Goal: Task Accomplishment & Management: Use online tool/utility

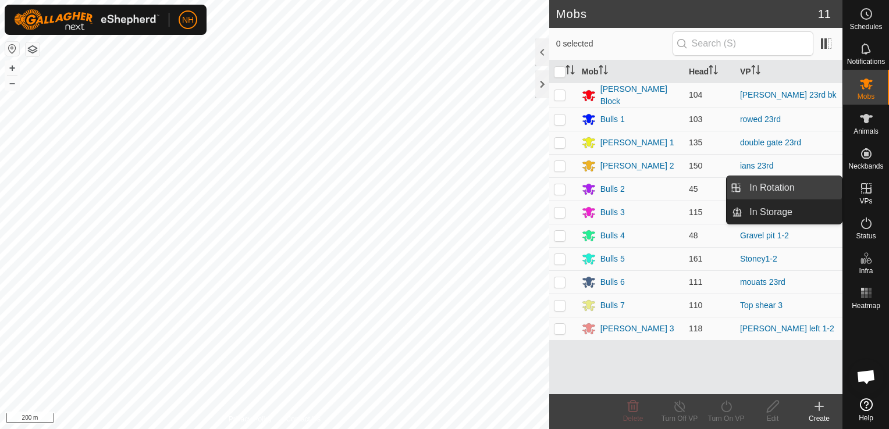
click at [798, 186] on link "In Rotation" at bounding box center [791, 187] width 99 height 23
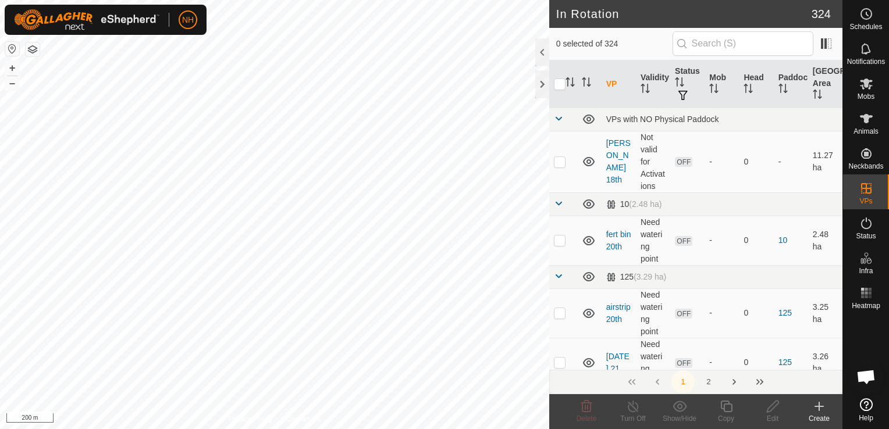
click at [819, 411] on icon at bounding box center [819, 407] width 0 height 8
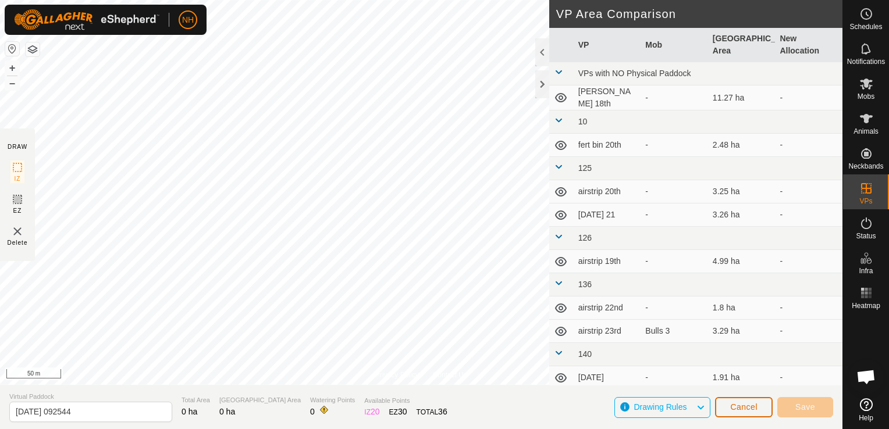
click at [745, 404] on span "Cancel" at bounding box center [743, 407] width 27 height 9
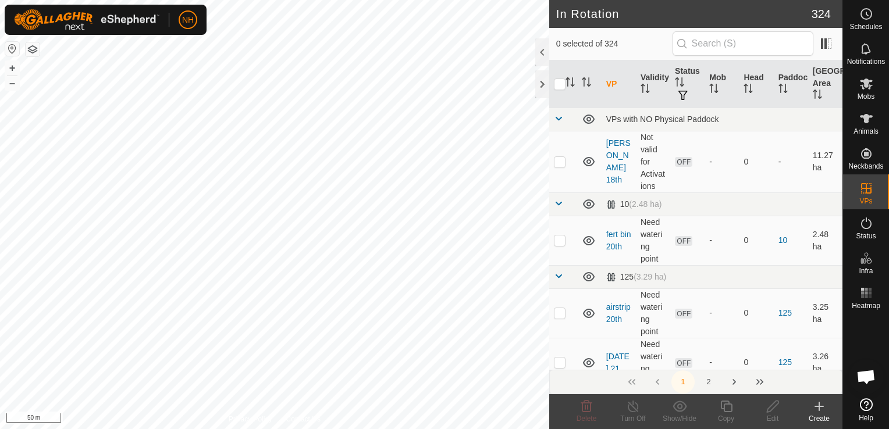
click at [821, 411] on icon at bounding box center [819, 407] width 14 height 14
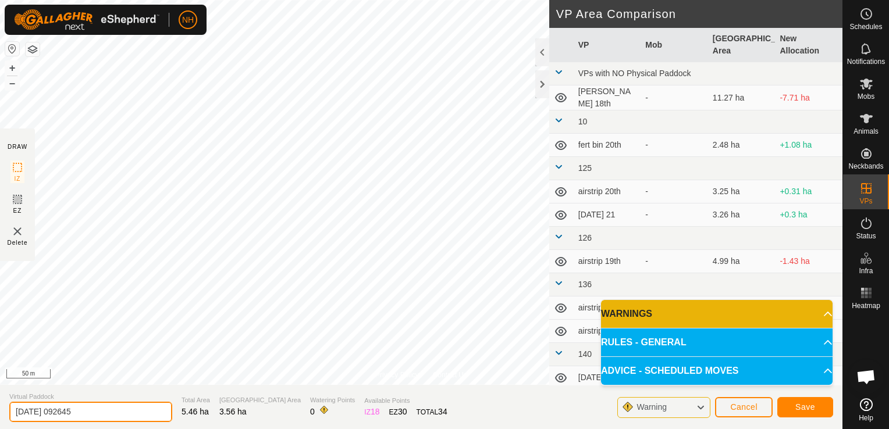
click at [119, 411] on input "[DATE] 092645" at bounding box center [90, 412] width 163 height 20
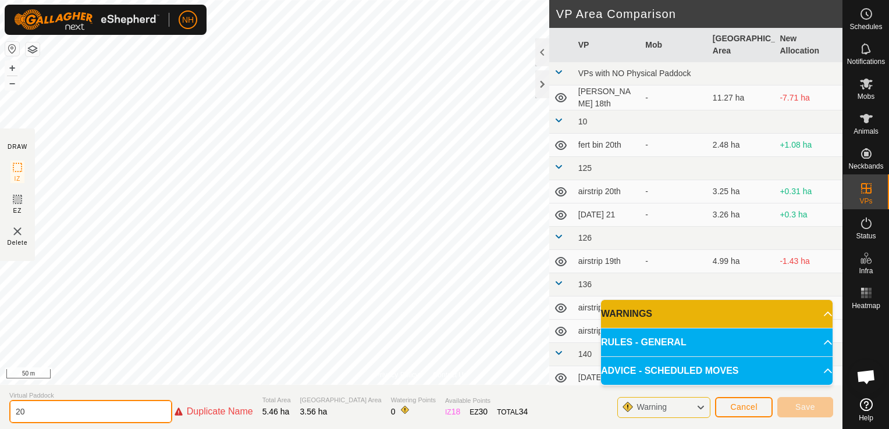
type input "2"
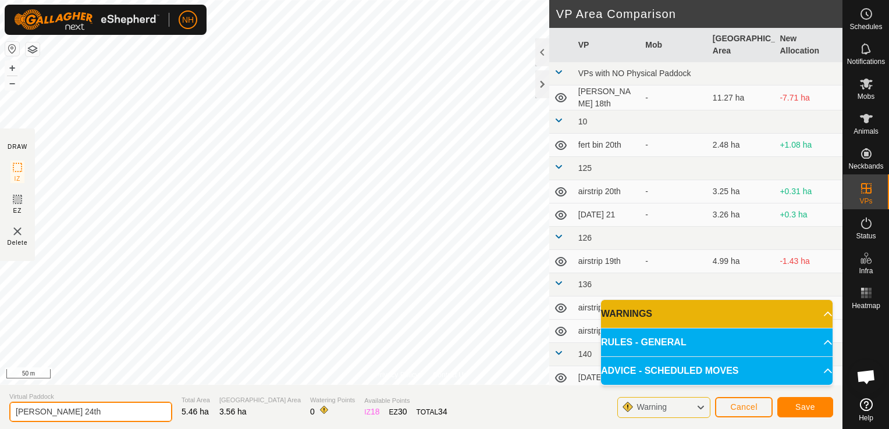
type input "[PERSON_NAME] 24th"
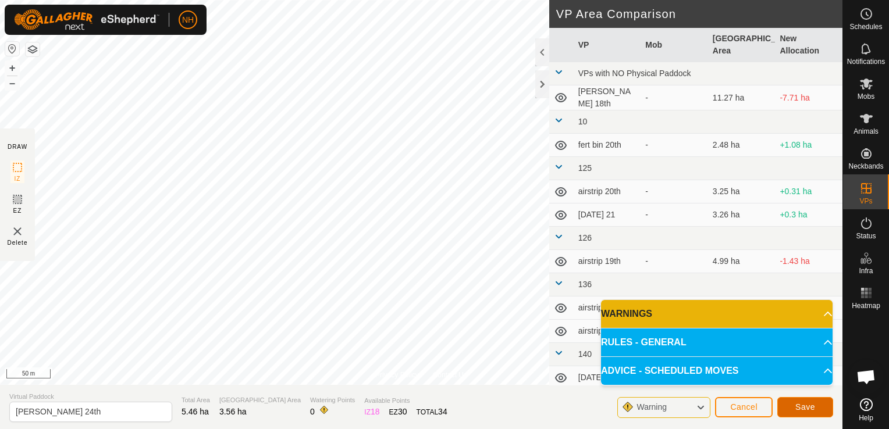
click at [807, 406] on span "Save" at bounding box center [805, 407] width 20 height 9
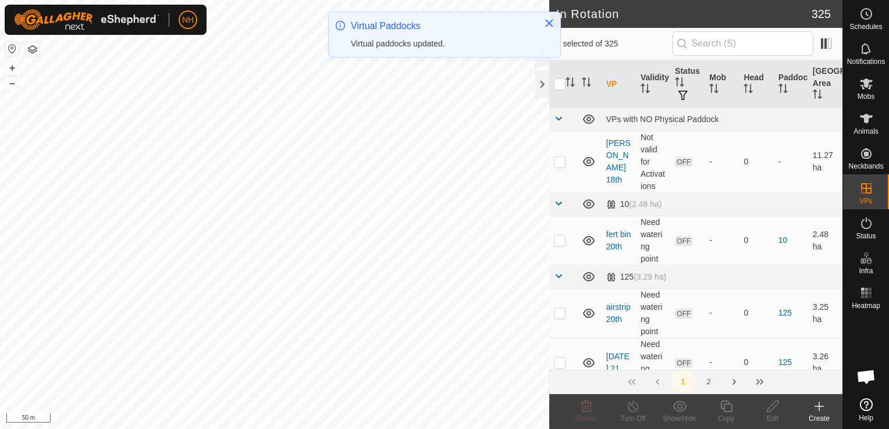
click at [816, 410] on icon at bounding box center [819, 407] width 14 height 14
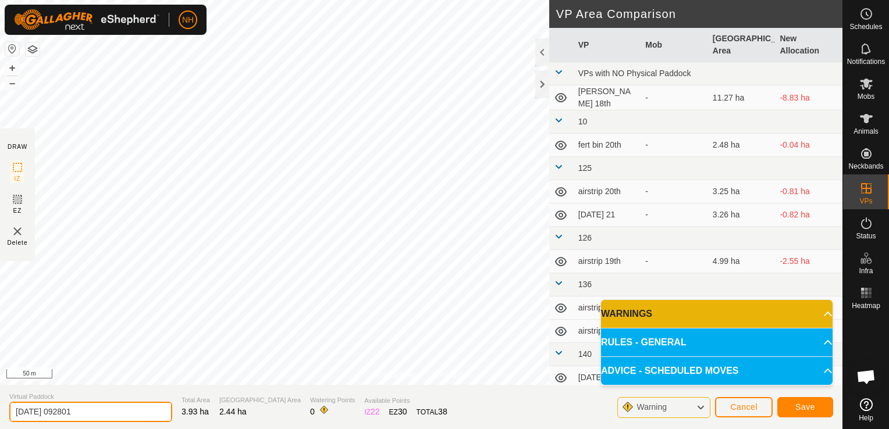
click at [122, 413] on input "[DATE] 092801" at bounding box center [90, 412] width 163 height 20
type input "2"
type input "mouats 24th"
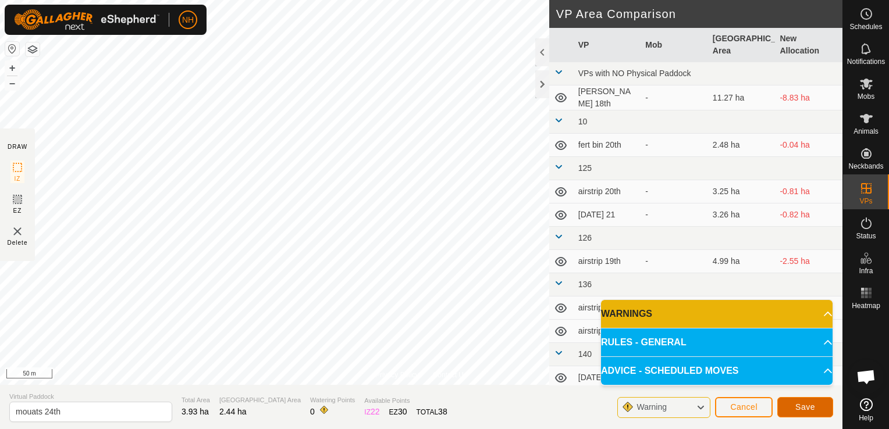
click at [816, 410] on button "Save" at bounding box center [805, 407] width 56 height 20
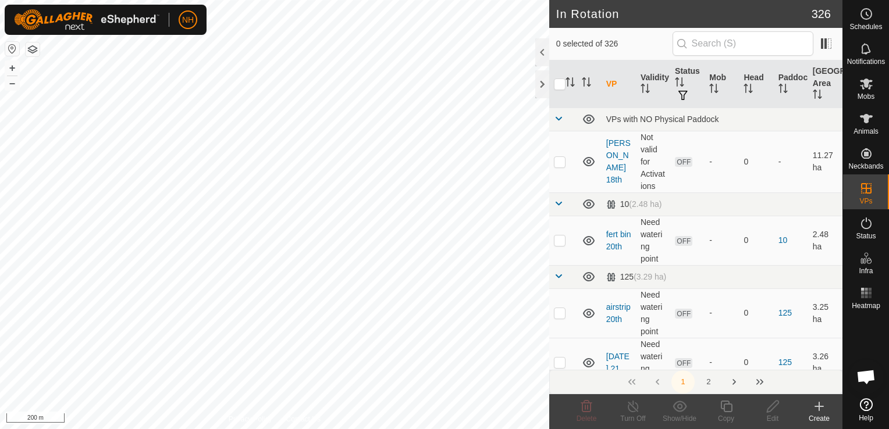
click at [819, 408] on icon at bounding box center [819, 407] width 0 height 8
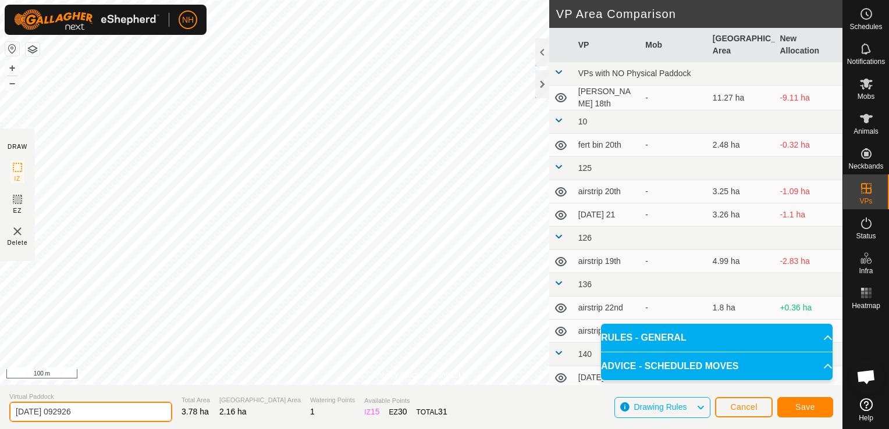
click at [132, 413] on input "[DATE] 092926" at bounding box center [90, 412] width 163 height 20
type input "2"
type input "rowed 24th"
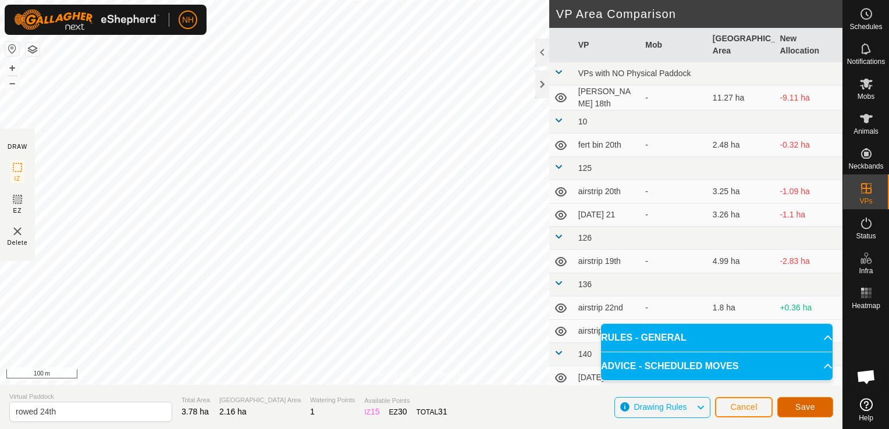
click at [807, 410] on span "Save" at bounding box center [805, 407] width 20 height 9
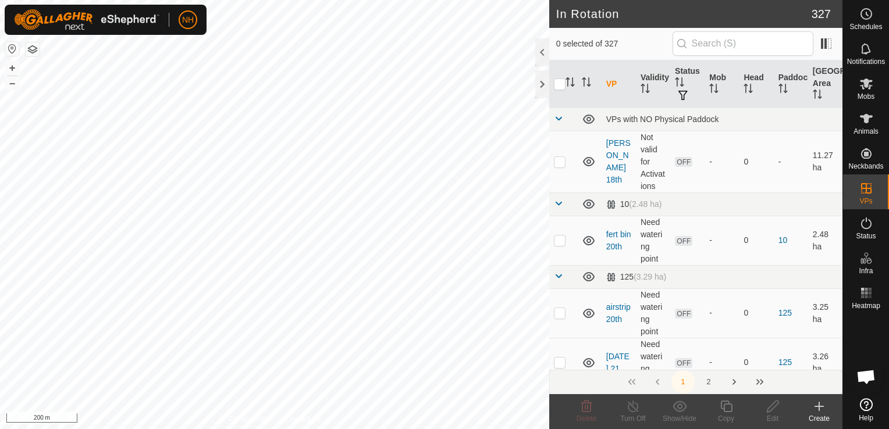
click at [815, 407] on icon at bounding box center [819, 407] width 8 height 0
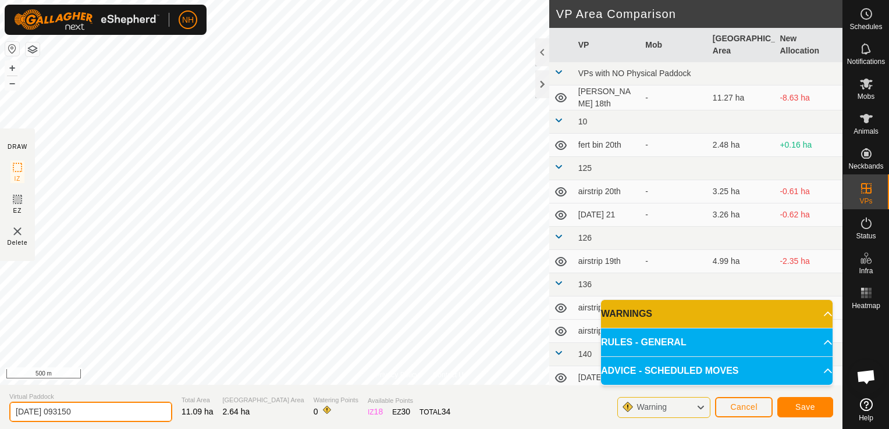
click at [134, 413] on input "[DATE] 093150" at bounding box center [90, 412] width 163 height 20
type input "2"
type input "double gate - mower shed"
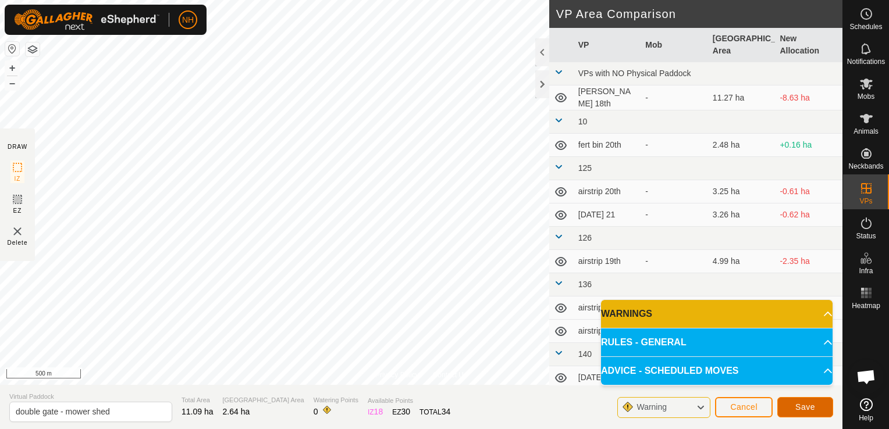
click at [802, 403] on span "Save" at bounding box center [805, 407] width 20 height 9
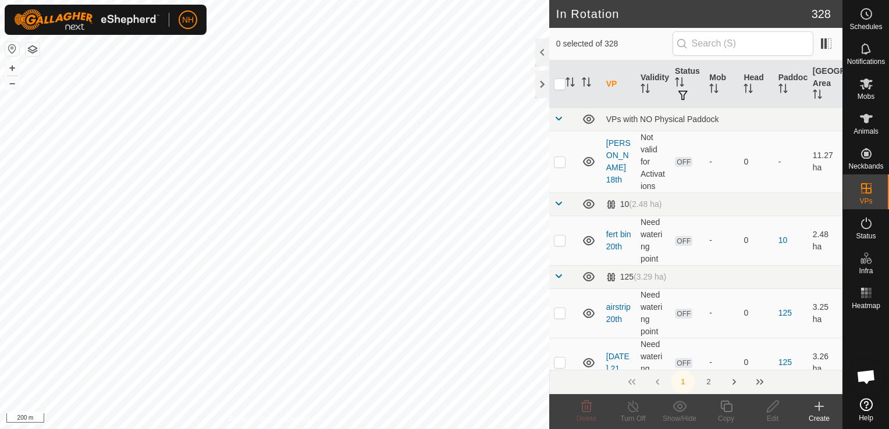
click at [198, 429] on html "NH Schedules Notifications Mobs Animals Neckbands VPs Status Infra Heatmap Help…" at bounding box center [444, 214] width 889 height 429
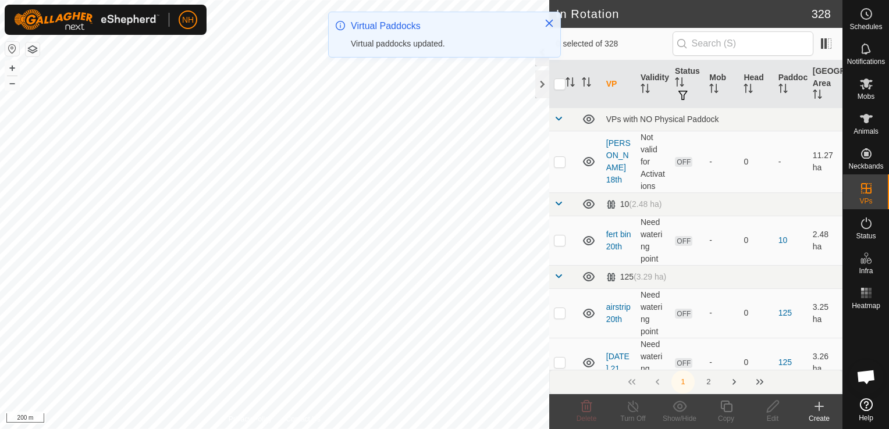
click at [820, 410] on icon at bounding box center [819, 407] width 14 height 14
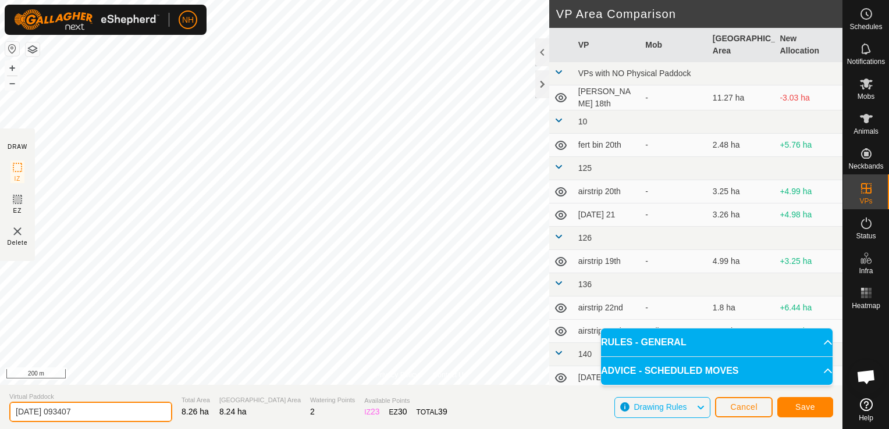
click at [130, 414] on input "[DATE] 093407" at bounding box center [90, 412] width 163 height 20
type input "2"
type input "[PERSON_NAME] 24th"
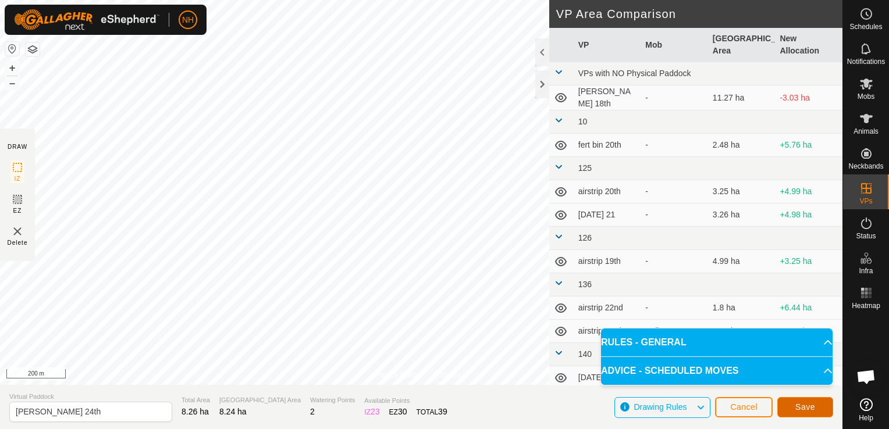
click at [799, 410] on span "Save" at bounding box center [805, 407] width 20 height 9
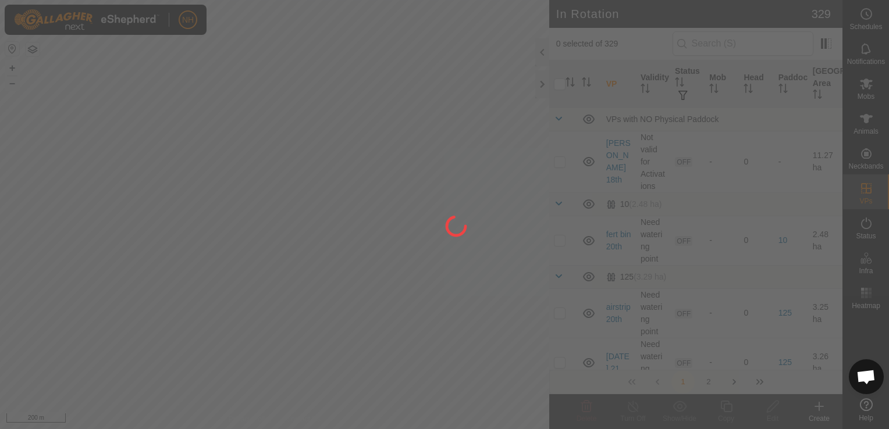
click at [866, 88] on div at bounding box center [444, 214] width 889 height 429
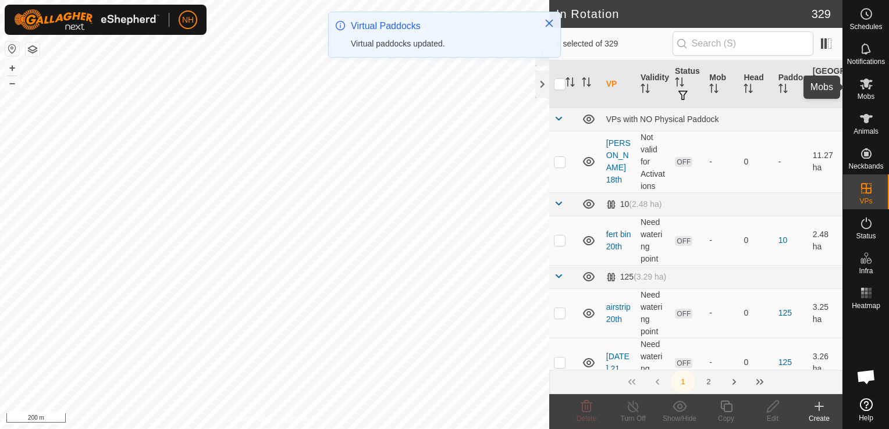
click at [866, 88] on icon at bounding box center [866, 84] width 14 height 14
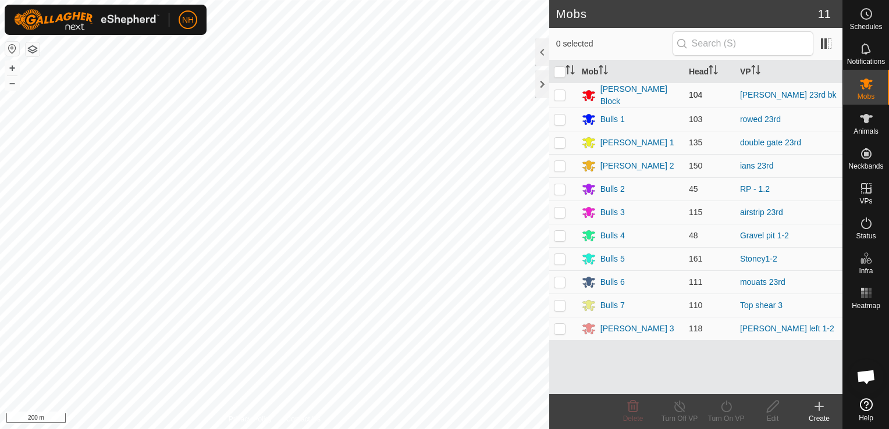
click at [563, 94] on p-checkbox at bounding box center [560, 94] width 12 height 9
checkbox input "true"
click at [724, 401] on icon at bounding box center [726, 407] width 15 height 14
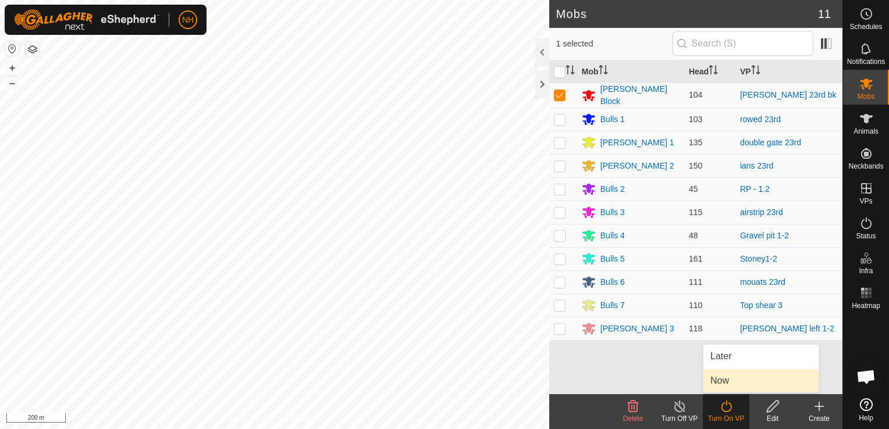
click at [724, 381] on link "Now" at bounding box center [760, 380] width 115 height 23
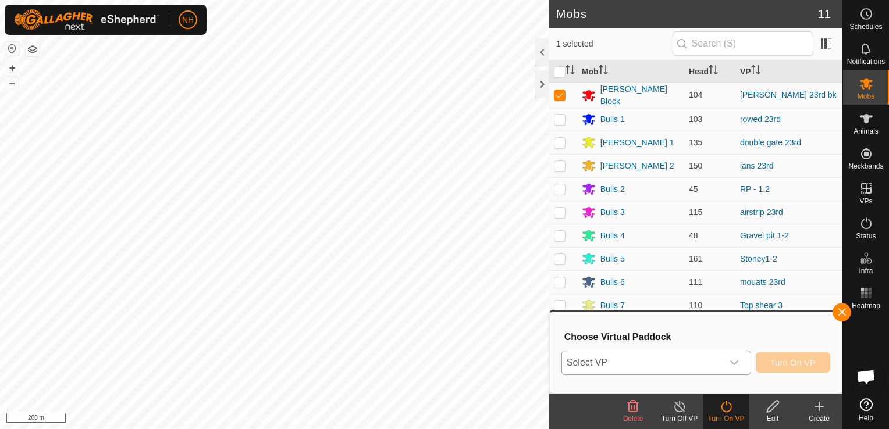
click at [693, 360] on span "Select VP" at bounding box center [642, 362] width 161 height 23
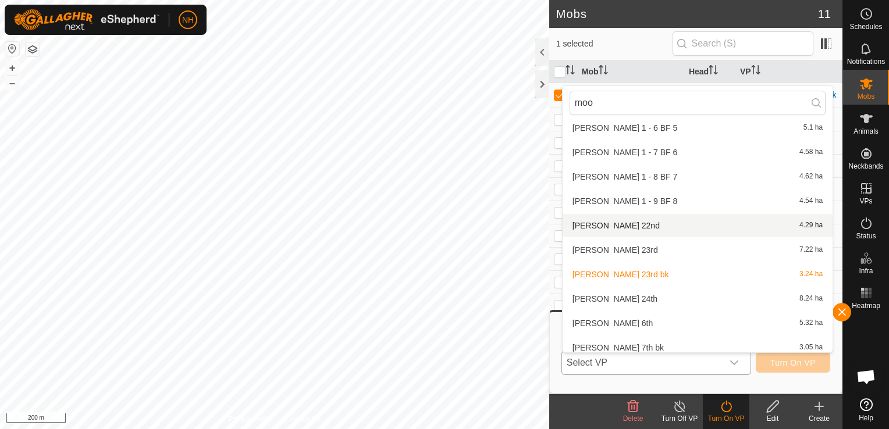
scroll to position [1119, 0]
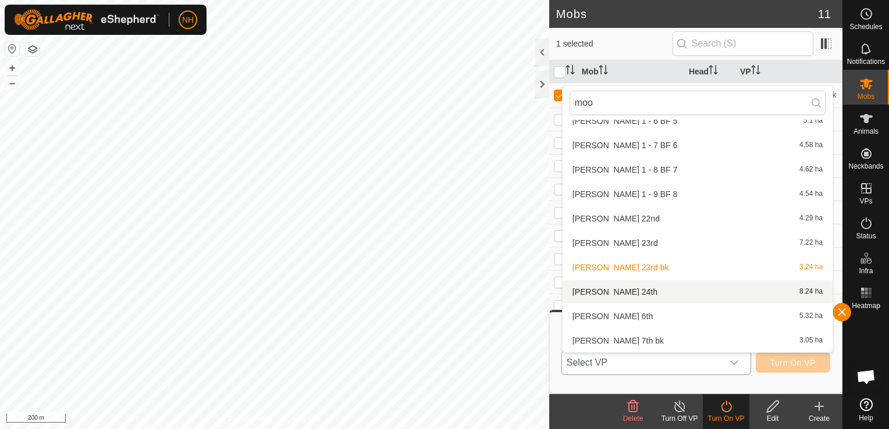
type input "moo"
click at [591, 288] on li "[PERSON_NAME] 24th 8.24 ha" at bounding box center [698, 291] width 270 height 23
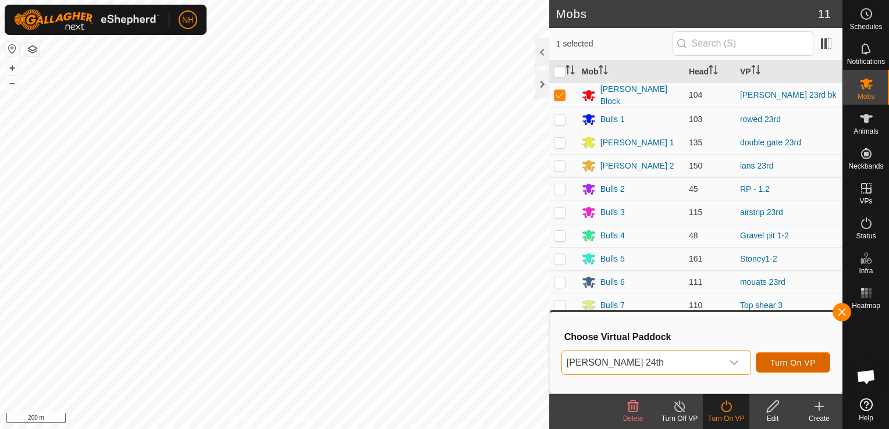
click at [791, 362] on span "Turn On VP" at bounding box center [792, 362] width 45 height 9
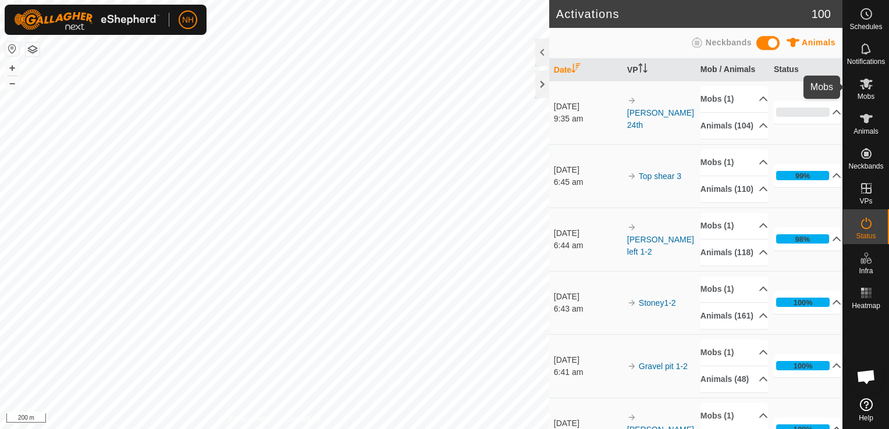
click at [868, 90] on icon at bounding box center [866, 84] width 14 height 14
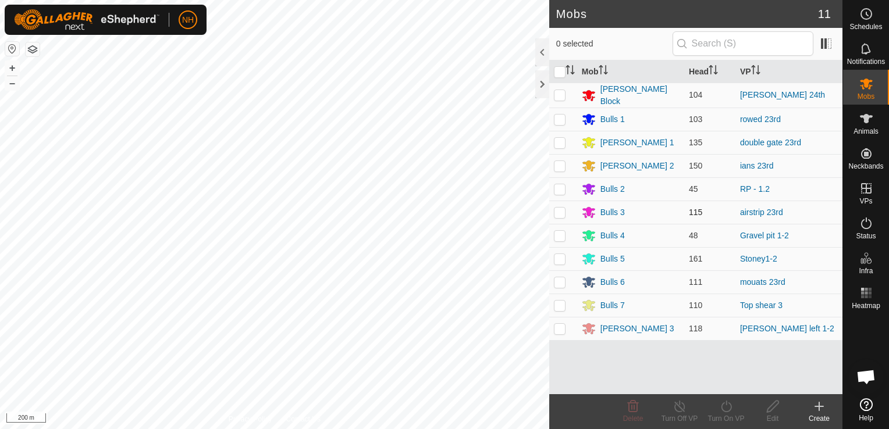
click at [556, 208] on p-checkbox at bounding box center [560, 212] width 12 height 9
checkbox input "true"
click at [561, 138] on p-checkbox at bounding box center [560, 142] width 12 height 9
checkbox input "true"
click at [723, 408] on icon at bounding box center [726, 407] width 15 height 14
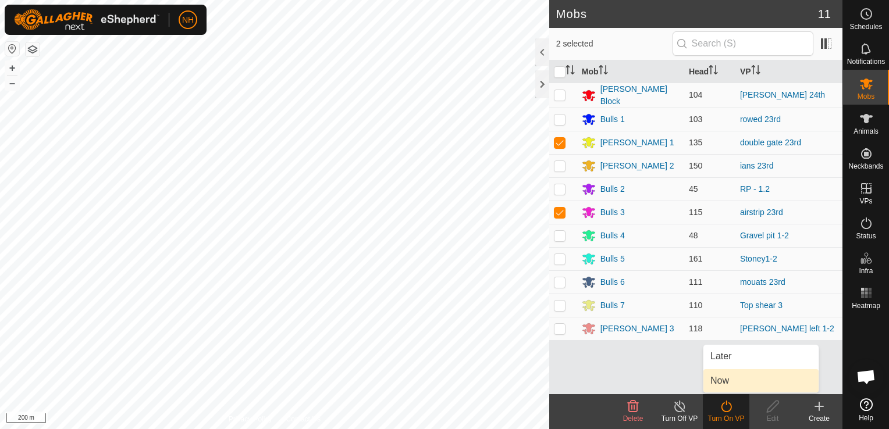
click at [717, 380] on link "Now" at bounding box center [760, 380] width 115 height 23
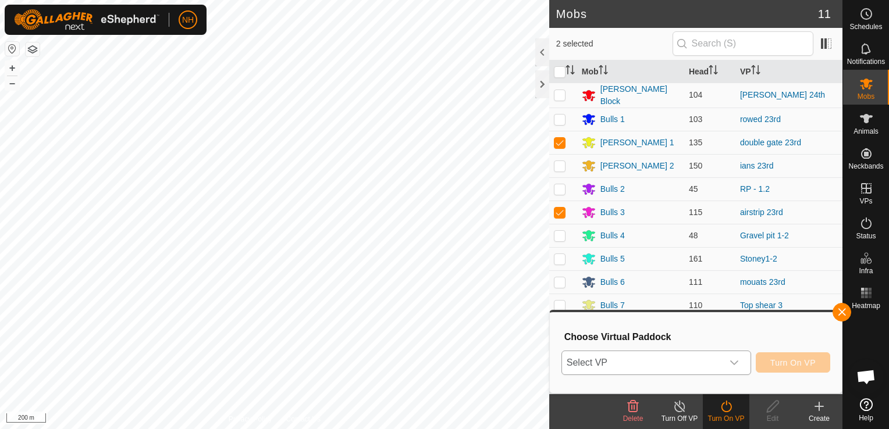
click at [673, 364] on span "Select VP" at bounding box center [642, 362] width 161 height 23
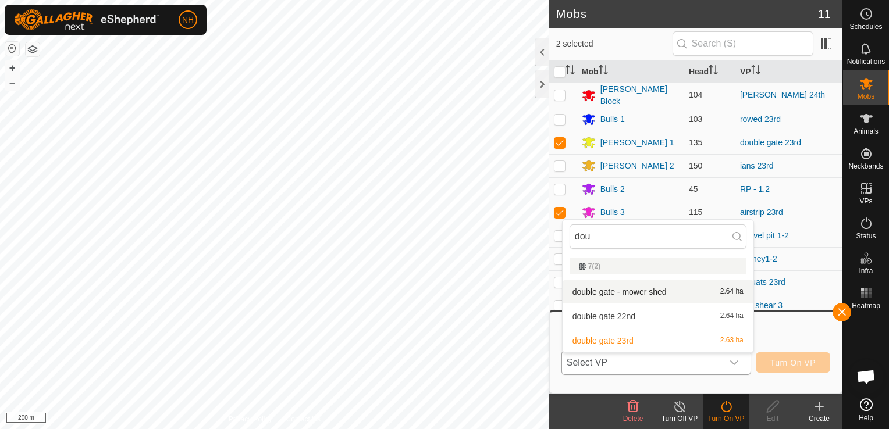
type input "dou"
click at [629, 292] on li "double gate - mower shed 2.64 ha" at bounding box center [658, 291] width 191 height 23
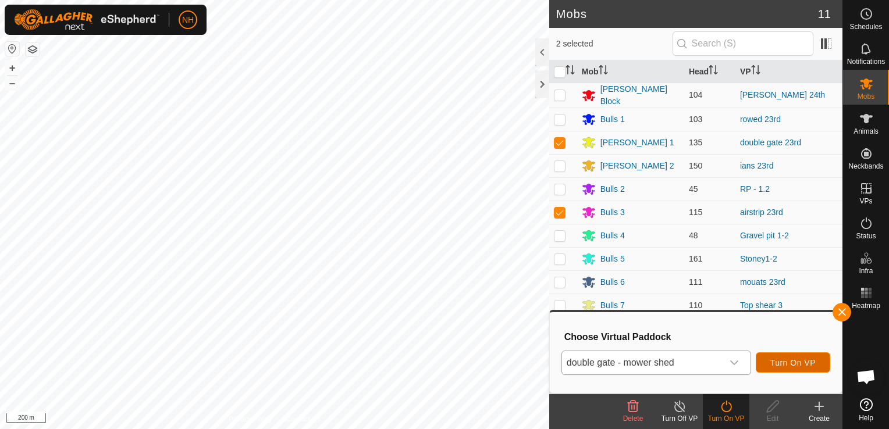
click at [803, 358] on span "Turn On VP" at bounding box center [792, 362] width 45 height 9
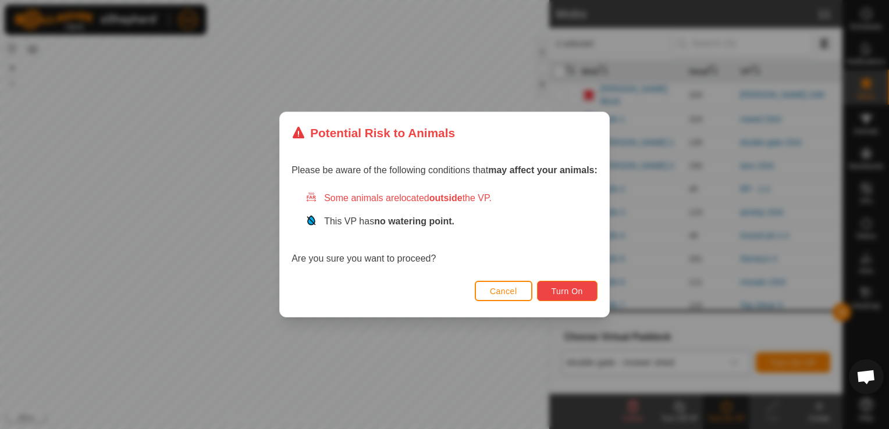
click at [585, 291] on button "Turn On" at bounding box center [567, 291] width 61 height 20
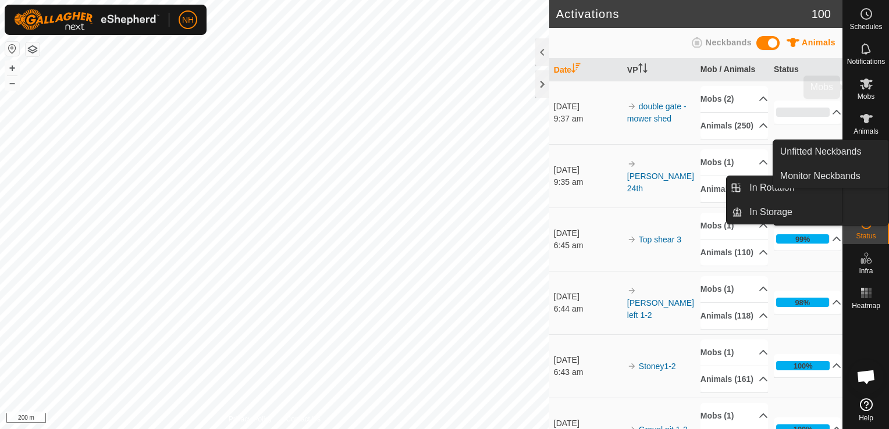
click at [867, 91] on es-mob-svg-icon at bounding box center [866, 83] width 21 height 19
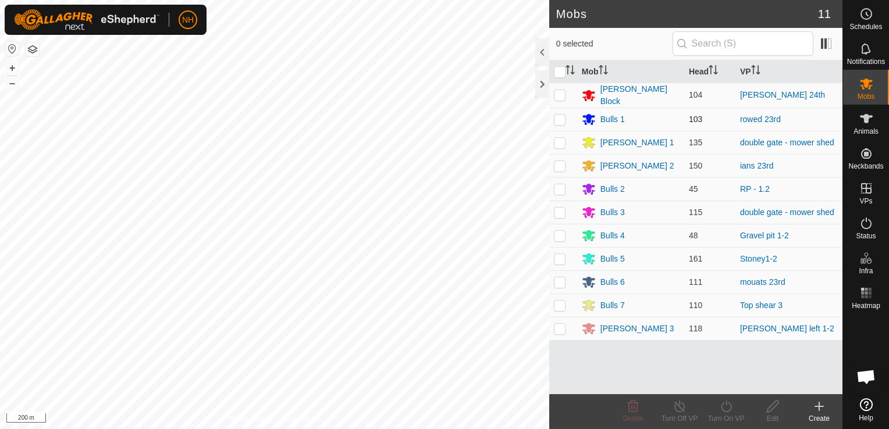
click at [555, 118] on p-checkbox at bounding box center [560, 119] width 12 height 9
checkbox input "true"
click at [726, 411] on icon at bounding box center [726, 407] width 10 height 12
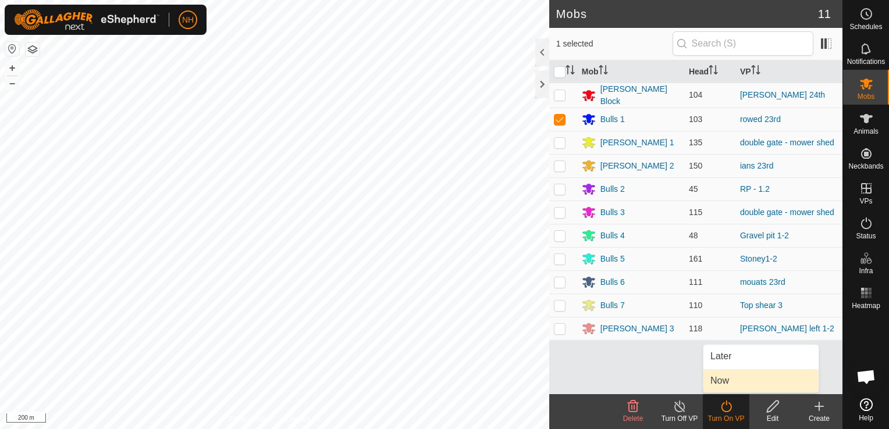
click at [734, 380] on link "Now" at bounding box center [760, 380] width 115 height 23
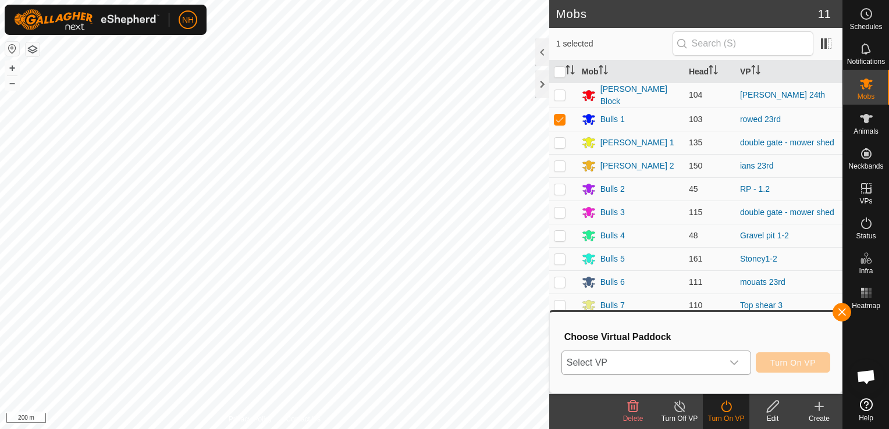
click at [704, 366] on span "Select VP" at bounding box center [642, 362] width 161 height 23
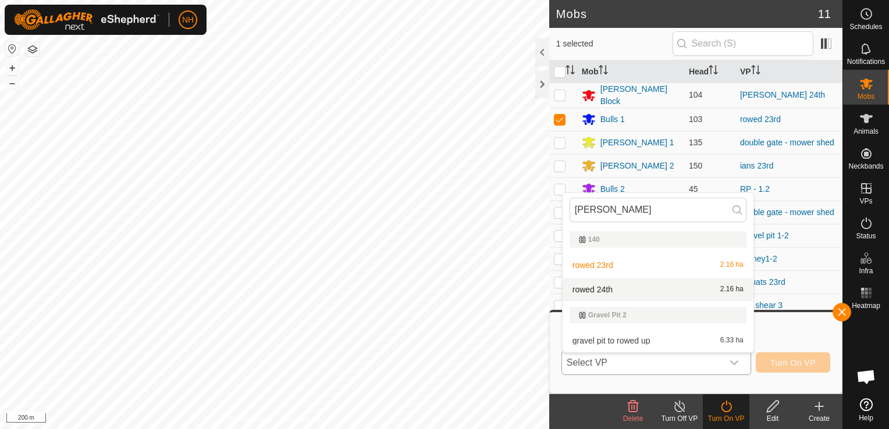
type input "[PERSON_NAME]"
click at [625, 293] on li "rowed 24th 2.16 ha" at bounding box center [658, 289] width 191 height 23
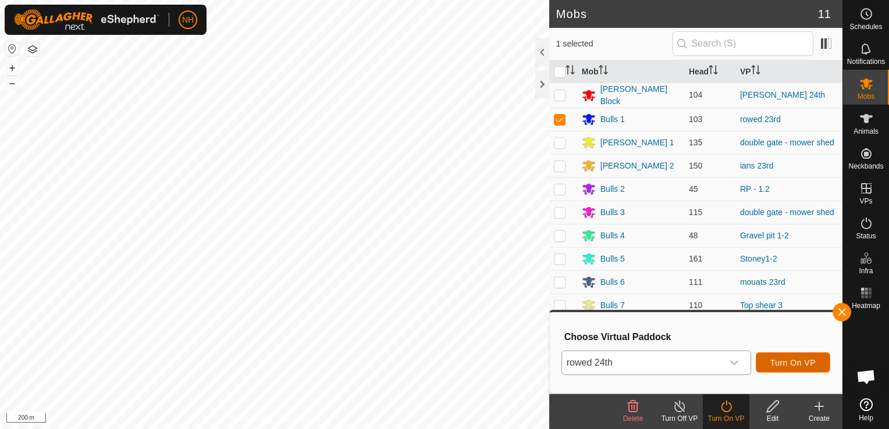
click at [780, 361] on span "Turn On VP" at bounding box center [792, 362] width 45 height 9
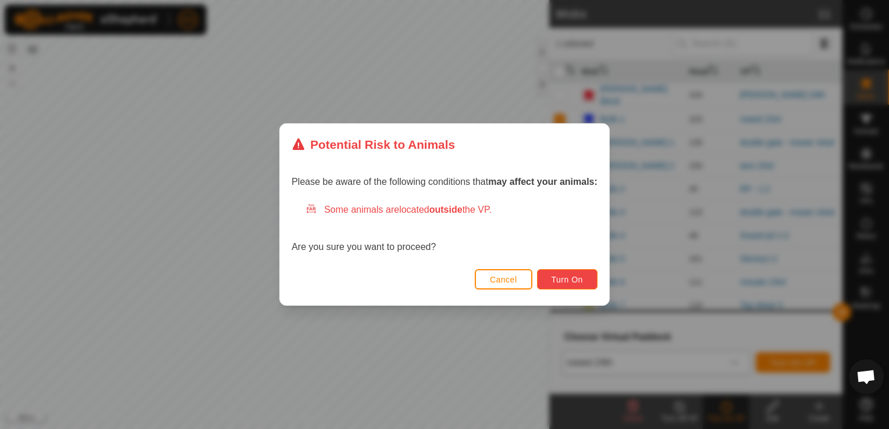
click at [561, 283] on span "Turn On" at bounding box center [567, 279] width 31 height 9
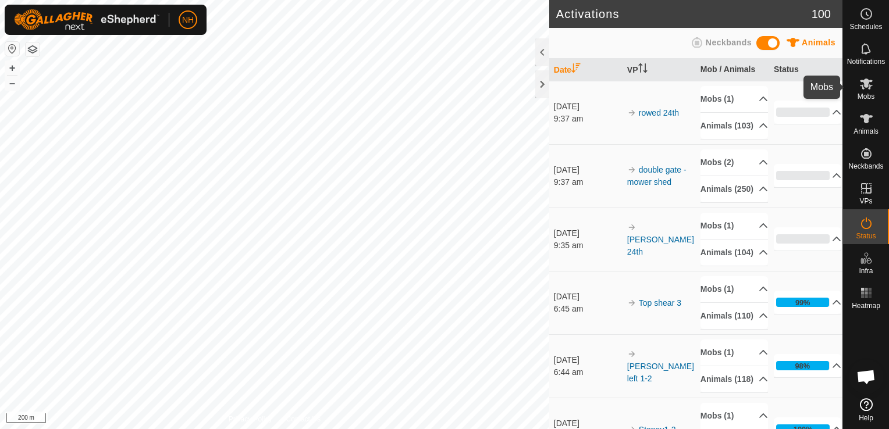
click at [863, 86] on icon at bounding box center [866, 84] width 14 height 14
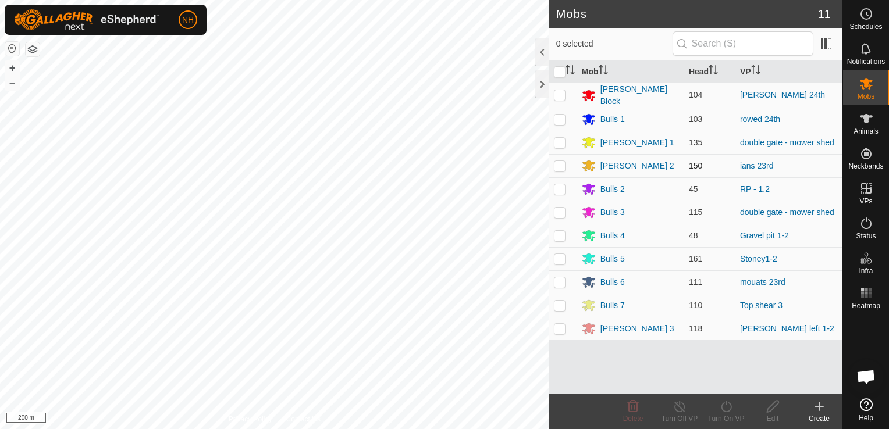
click at [556, 164] on p-checkbox at bounding box center [560, 165] width 12 height 9
checkbox input "true"
click at [726, 411] on icon at bounding box center [726, 407] width 15 height 14
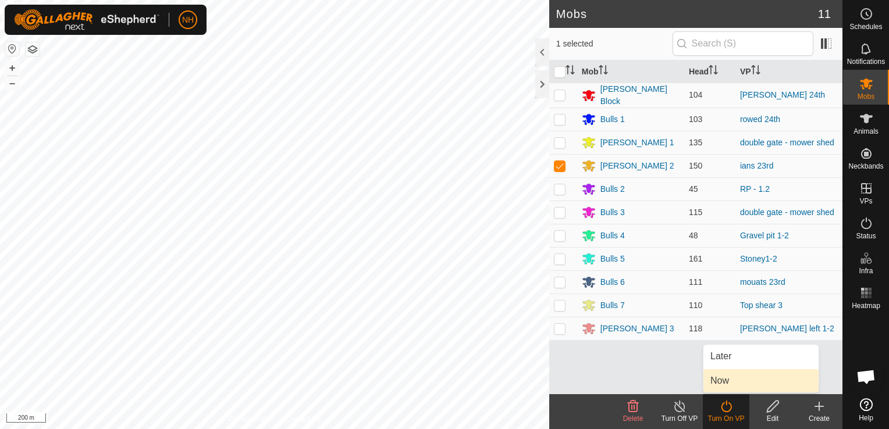
click at [731, 382] on link "Now" at bounding box center [760, 380] width 115 height 23
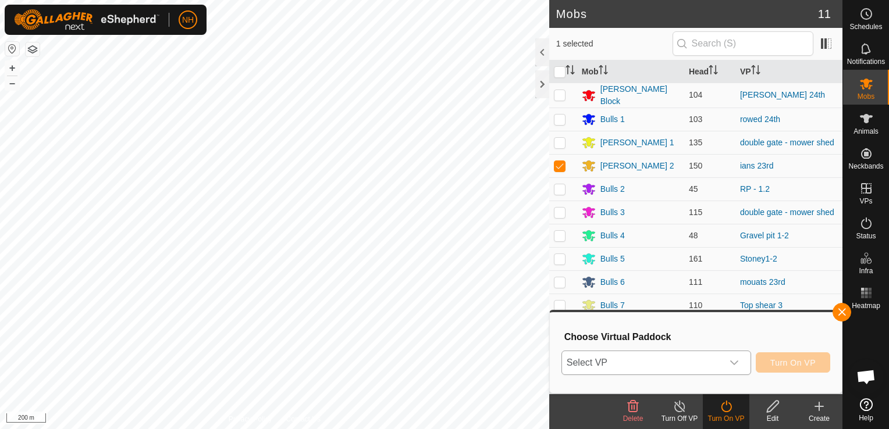
click at [690, 364] on span "Select VP" at bounding box center [642, 362] width 161 height 23
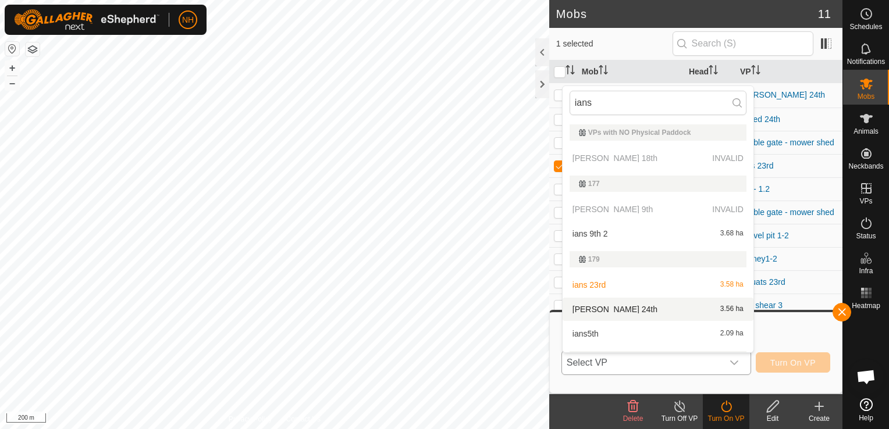
type input "ians"
click at [616, 304] on li "[PERSON_NAME] 24th 3.56 ha" at bounding box center [658, 309] width 191 height 23
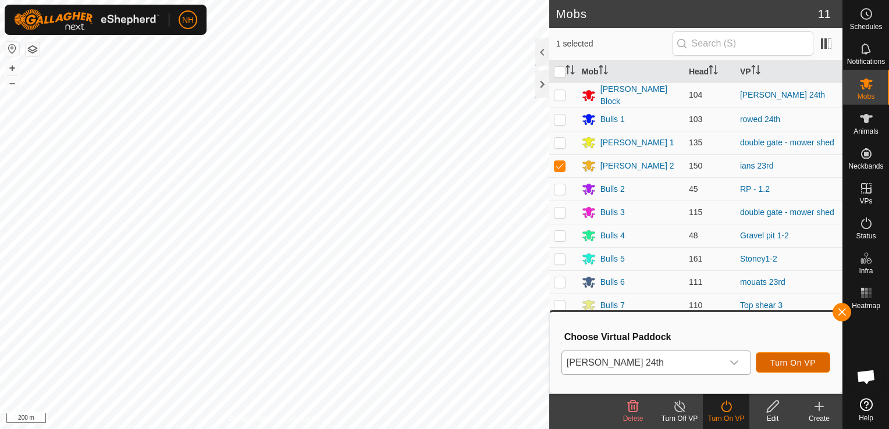
click at [780, 364] on span "Turn On VP" at bounding box center [792, 362] width 45 height 9
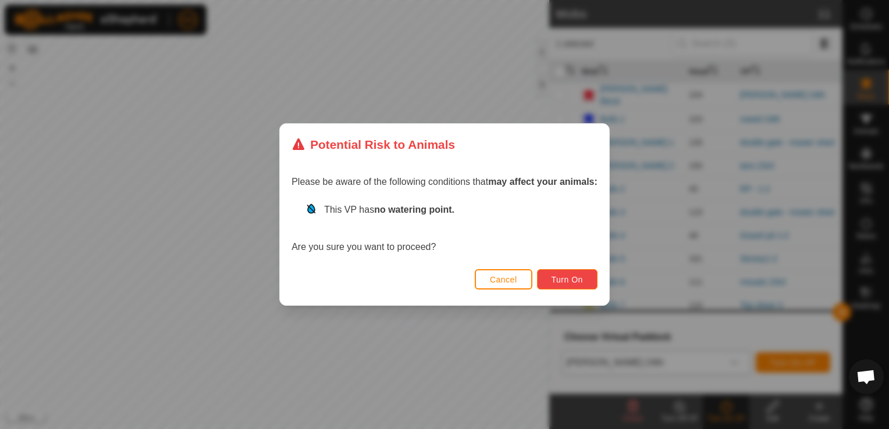
click at [581, 281] on span "Turn On" at bounding box center [567, 279] width 31 height 9
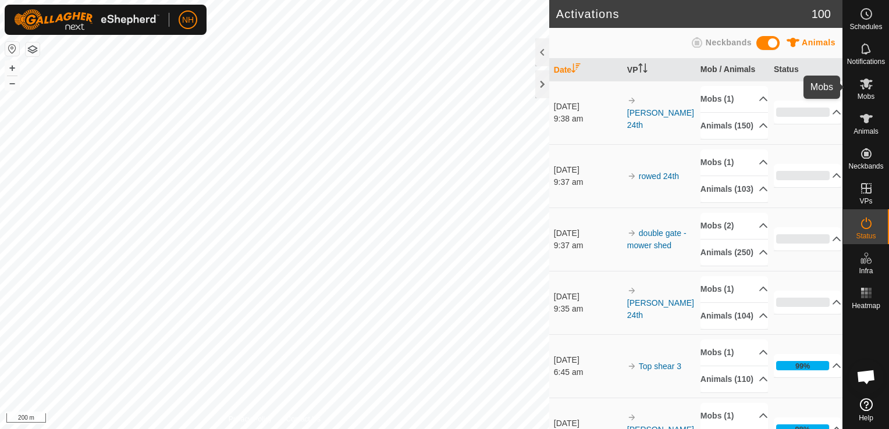
click at [866, 86] on icon at bounding box center [866, 84] width 13 height 11
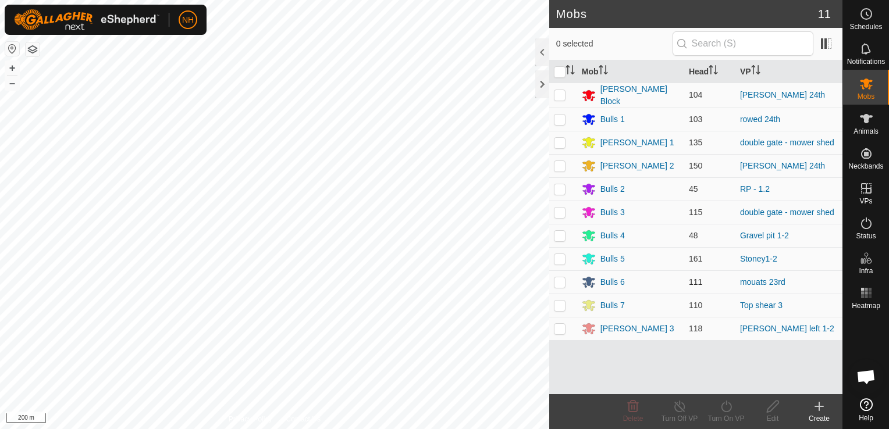
click at [562, 278] on p-checkbox at bounding box center [560, 282] width 12 height 9
checkbox input "true"
click at [728, 411] on icon at bounding box center [726, 407] width 10 height 12
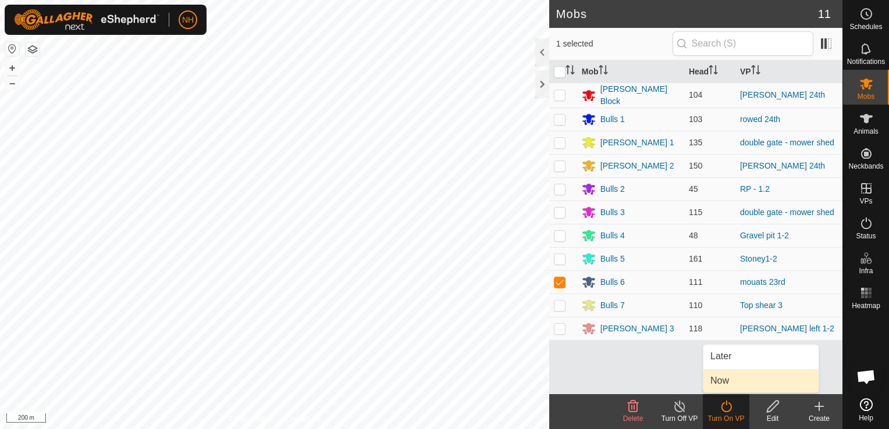
click at [733, 380] on link "Now" at bounding box center [760, 380] width 115 height 23
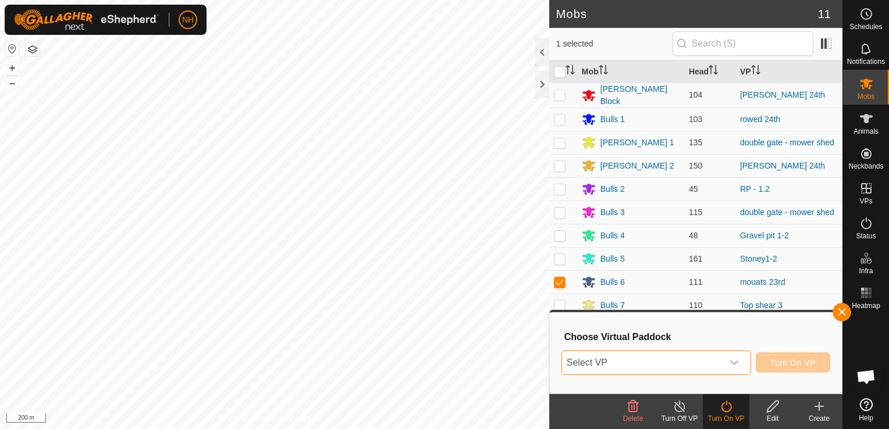
click at [705, 360] on span "Select VP" at bounding box center [642, 362] width 161 height 23
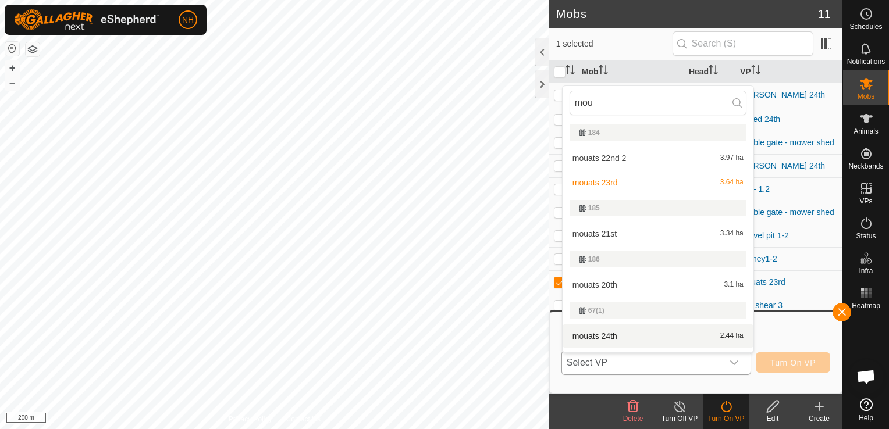
type input "mou"
click at [622, 336] on li "mouats 24th 2.44 ha" at bounding box center [658, 336] width 191 height 23
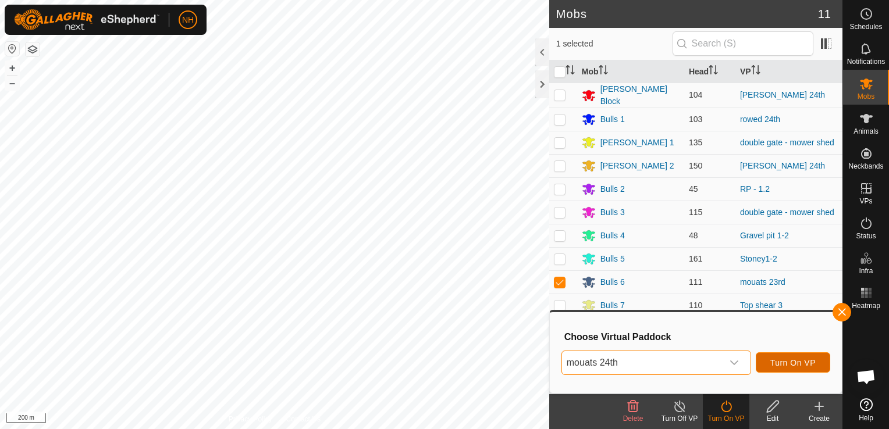
click at [807, 363] on span "Turn On VP" at bounding box center [792, 362] width 45 height 9
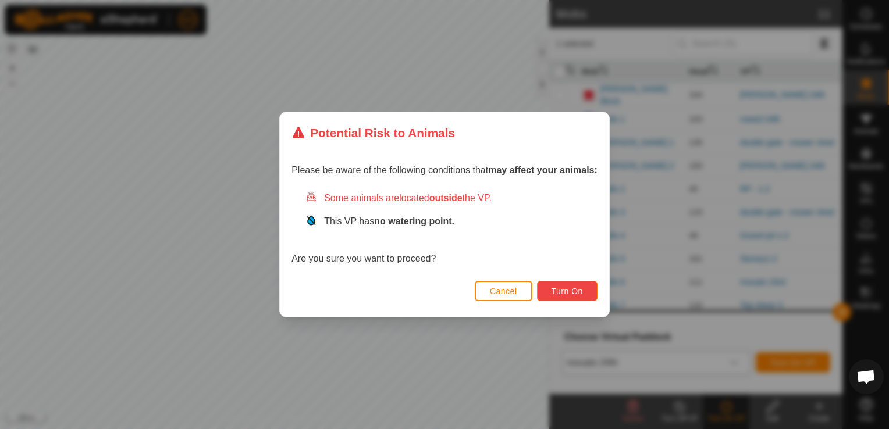
click at [574, 290] on span "Turn On" at bounding box center [567, 291] width 31 height 9
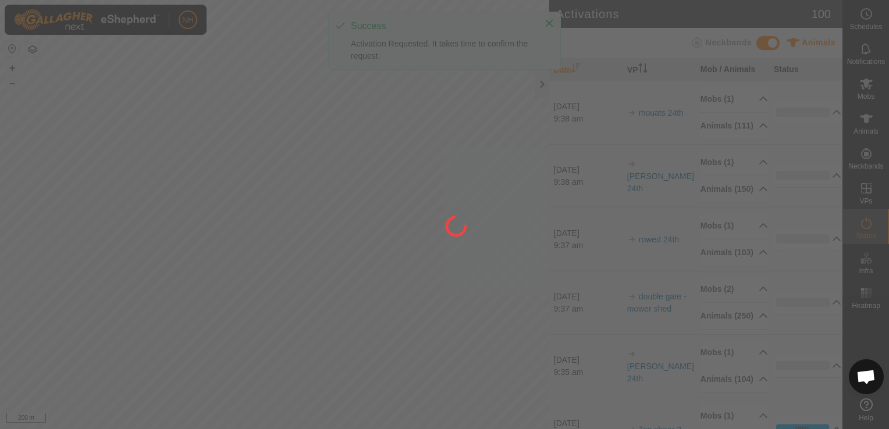
click at [263, 315] on div at bounding box center [444, 214] width 889 height 429
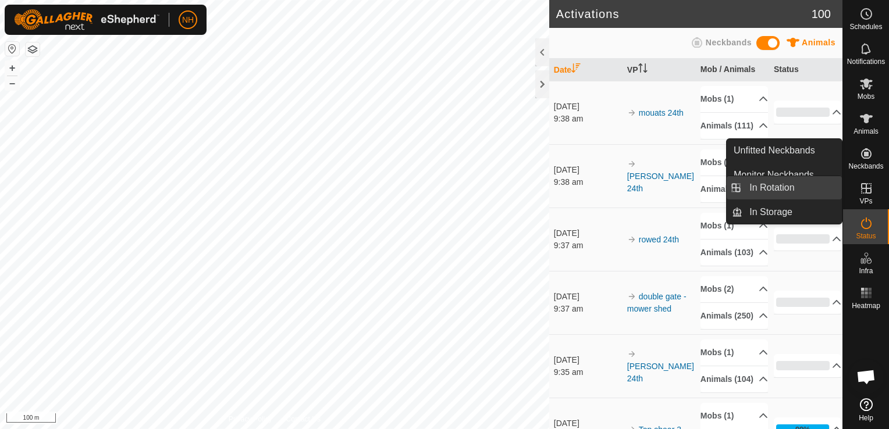
click at [794, 184] on link "In Rotation" at bounding box center [791, 187] width 99 height 23
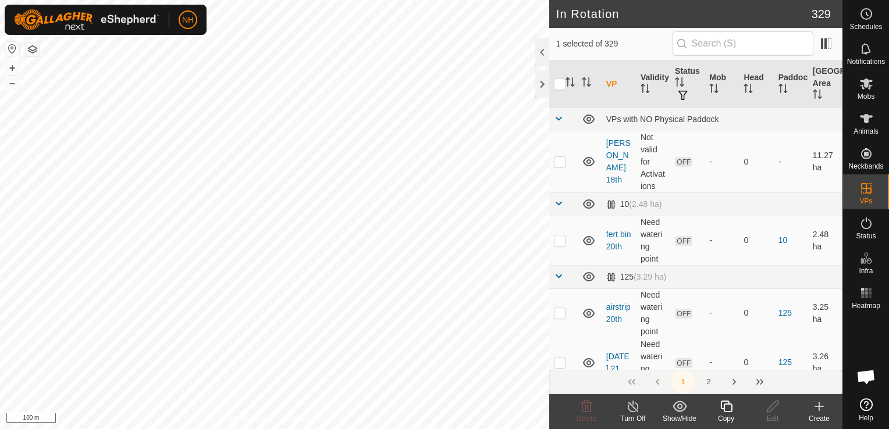
click at [816, 410] on icon at bounding box center [819, 407] width 14 height 14
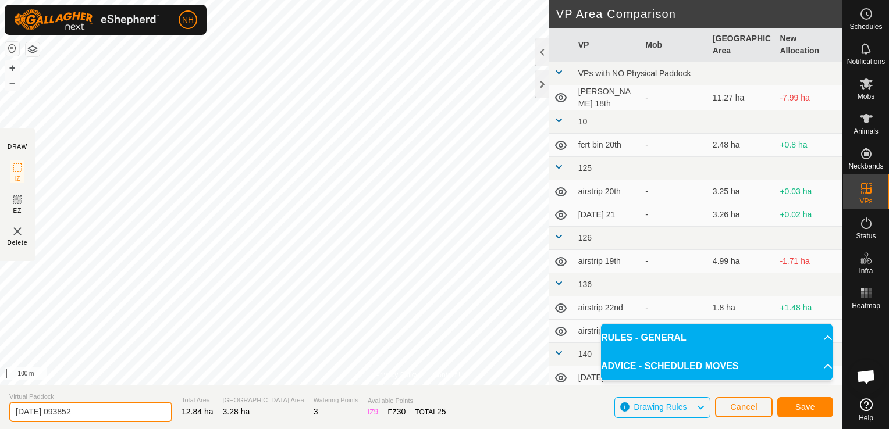
click at [133, 409] on input "2025-09-24 093852" at bounding box center [90, 412] width 163 height 20
type input "2"
type input "kodys 24th"
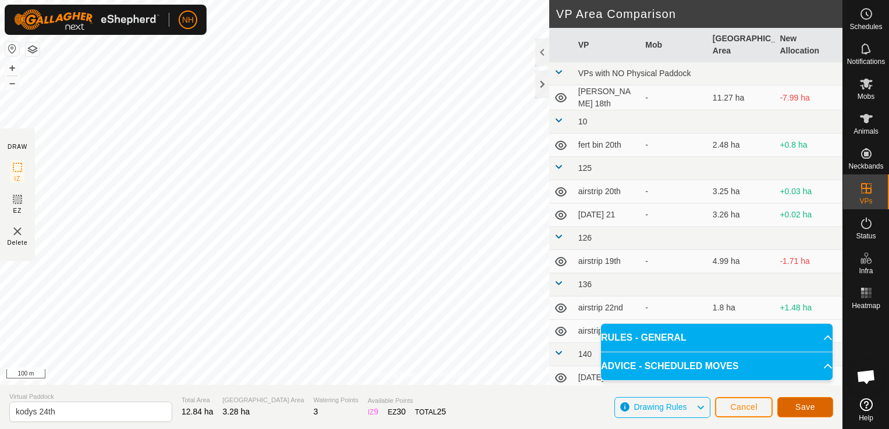
click at [800, 403] on span "Save" at bounding box center [805, 407] width 20 height 9
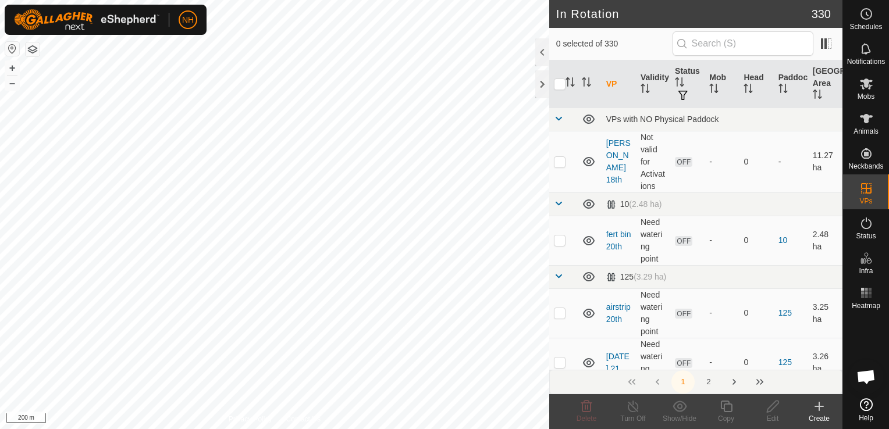
click at [819, 407] on icon at bounding box center [819, 407] width 8 height 0
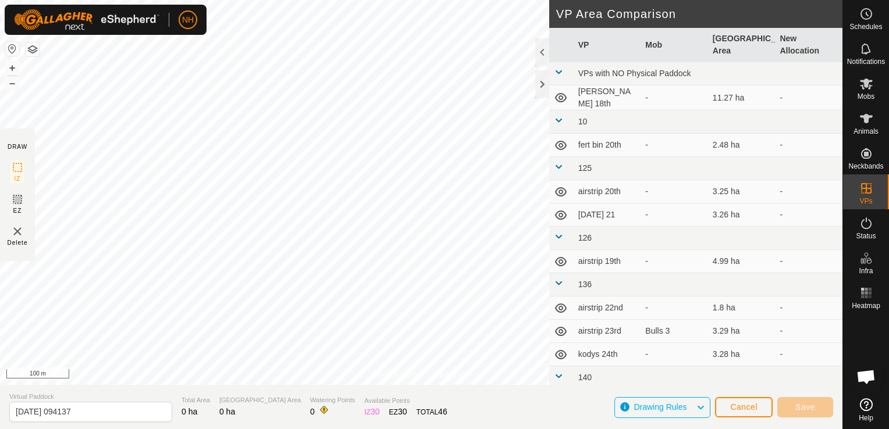
click at [0, 303] on html "NH Schedules Notifications Mobs Animals Neckbands VPs Status Infra Heatmap Help…" at bounding box center [444, 214] width 889 height 429
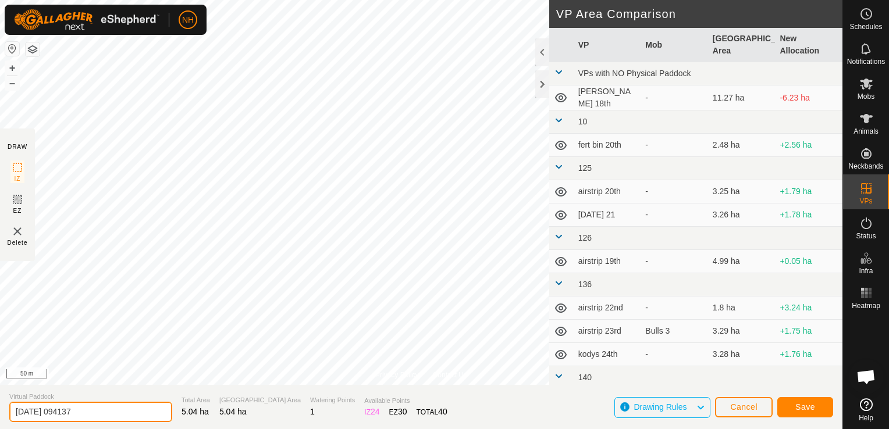
click at [141, 411] on input "2025-09-24 094137" at bounding box center [90, 412] width 163 height 20
type input "2"
type input "moores 24th bk"
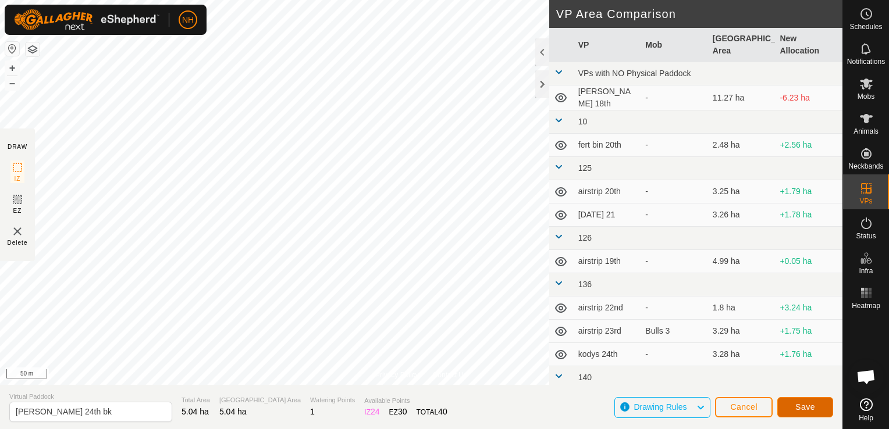
click at [794, 407] on button "Save" at bounding box center [805, 407] width 56 height 20
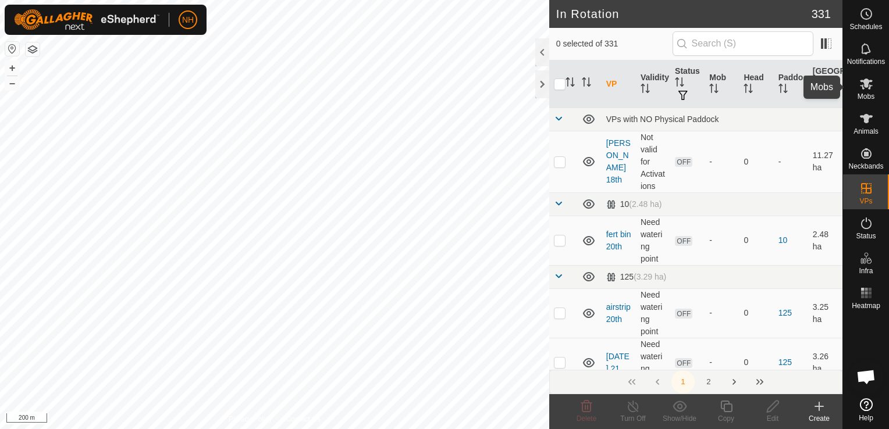
click at [867, 86] on icon at bounding box center [866, 84] width 13 height 11
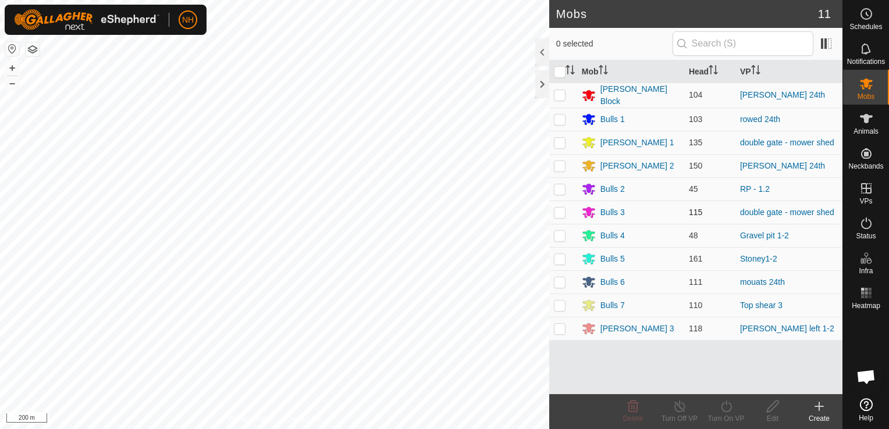
click at [560, 211] on p-checkbox at bounding box center [560, 212] width 12 height 9
checkbox input "true"
click at [724, 409] on icon at bounding box center [726, 407] width 15 height 14
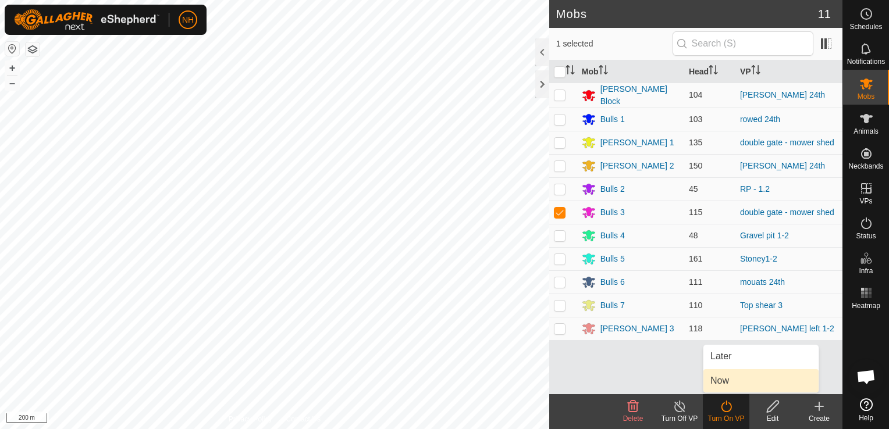
click at [728, 380] on link "Now" at bounding box center [760, 380] width 115 height 23
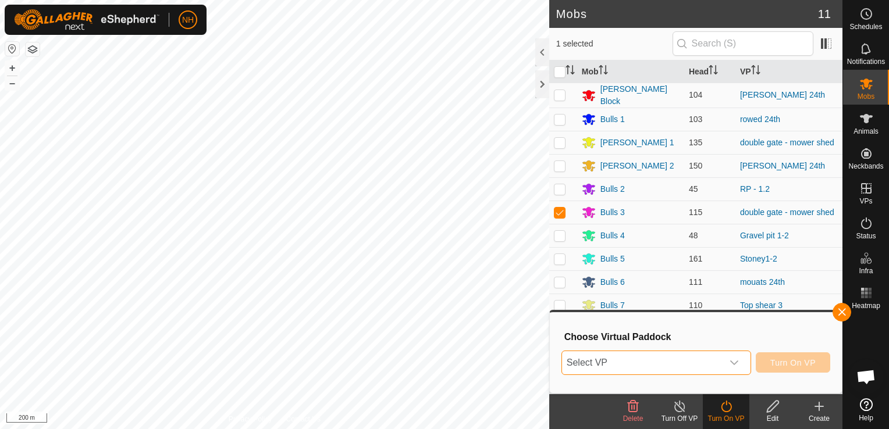
click at [714, 364] on span "Select VP" at bounding box center [642, 362] width 161 height 23
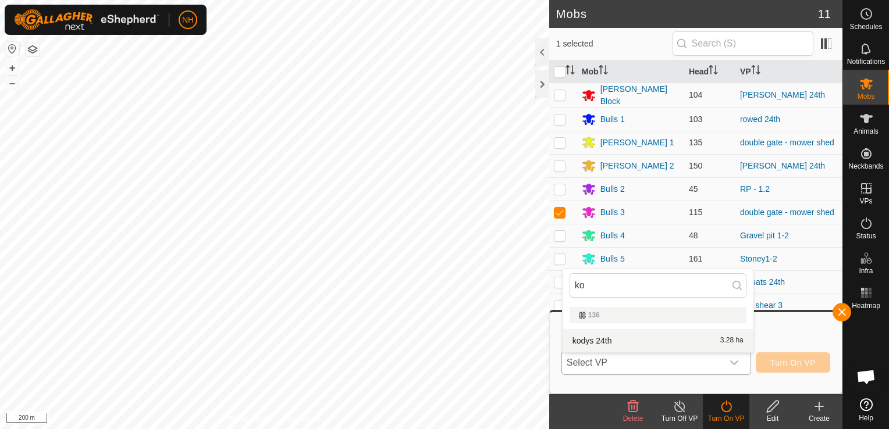
type input "ko"
click at [635, 336] on li "kodys 24th 3.28 ha" at bounding box center [658, 340] width 191 height 23
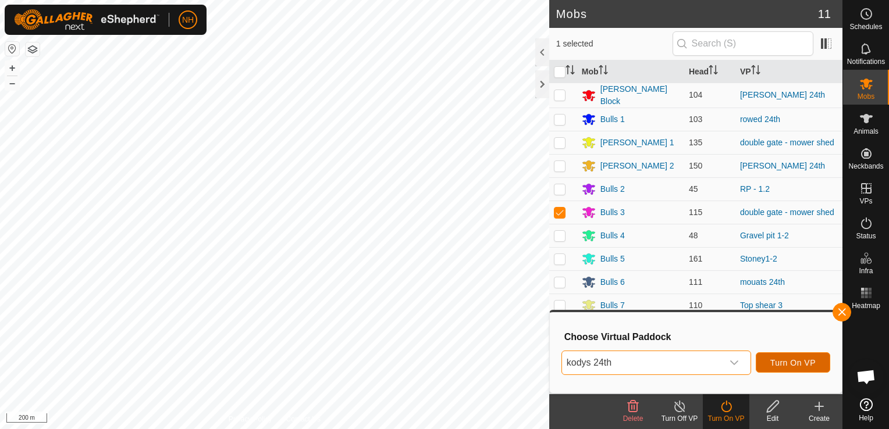
click at [768, 360] on button "Turn On VP" at bounding box center [793, 363] width 74 height 20
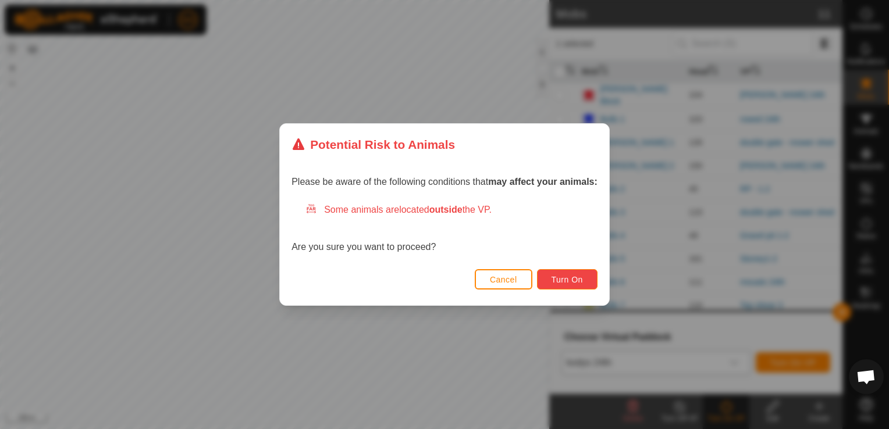
click at [582, 276] on button "Turn On" at bounding box center [567, 279] width 61 height 20
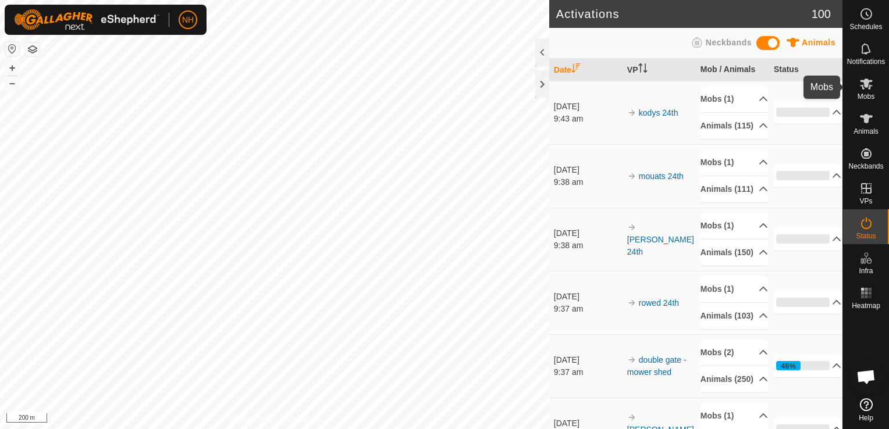
click at [866, 85] on icon at bounding box center [866, 84] width 13 height 11
